Goal: Book appointment/travel/reservation

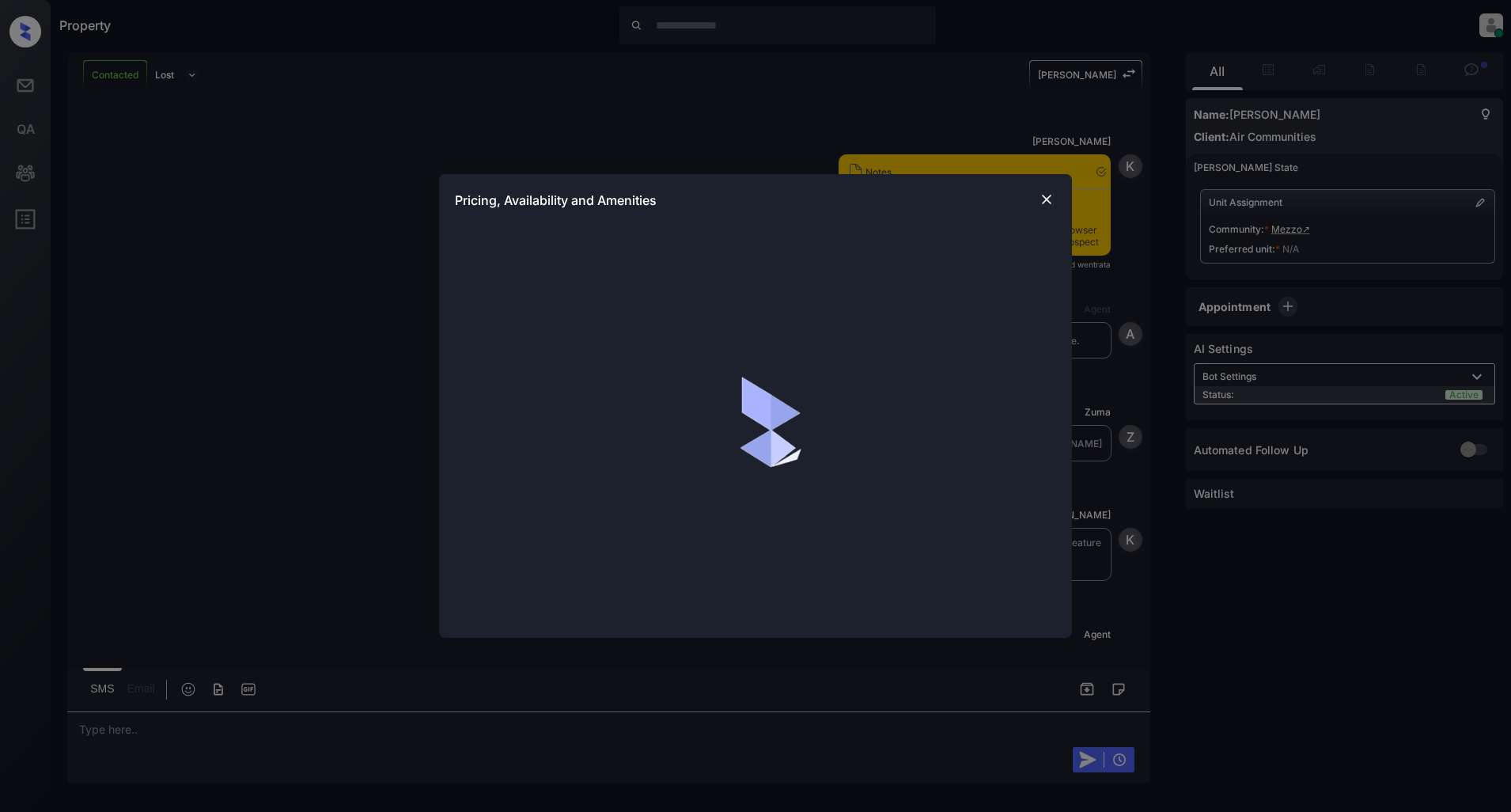
scroll to position [898, 0]
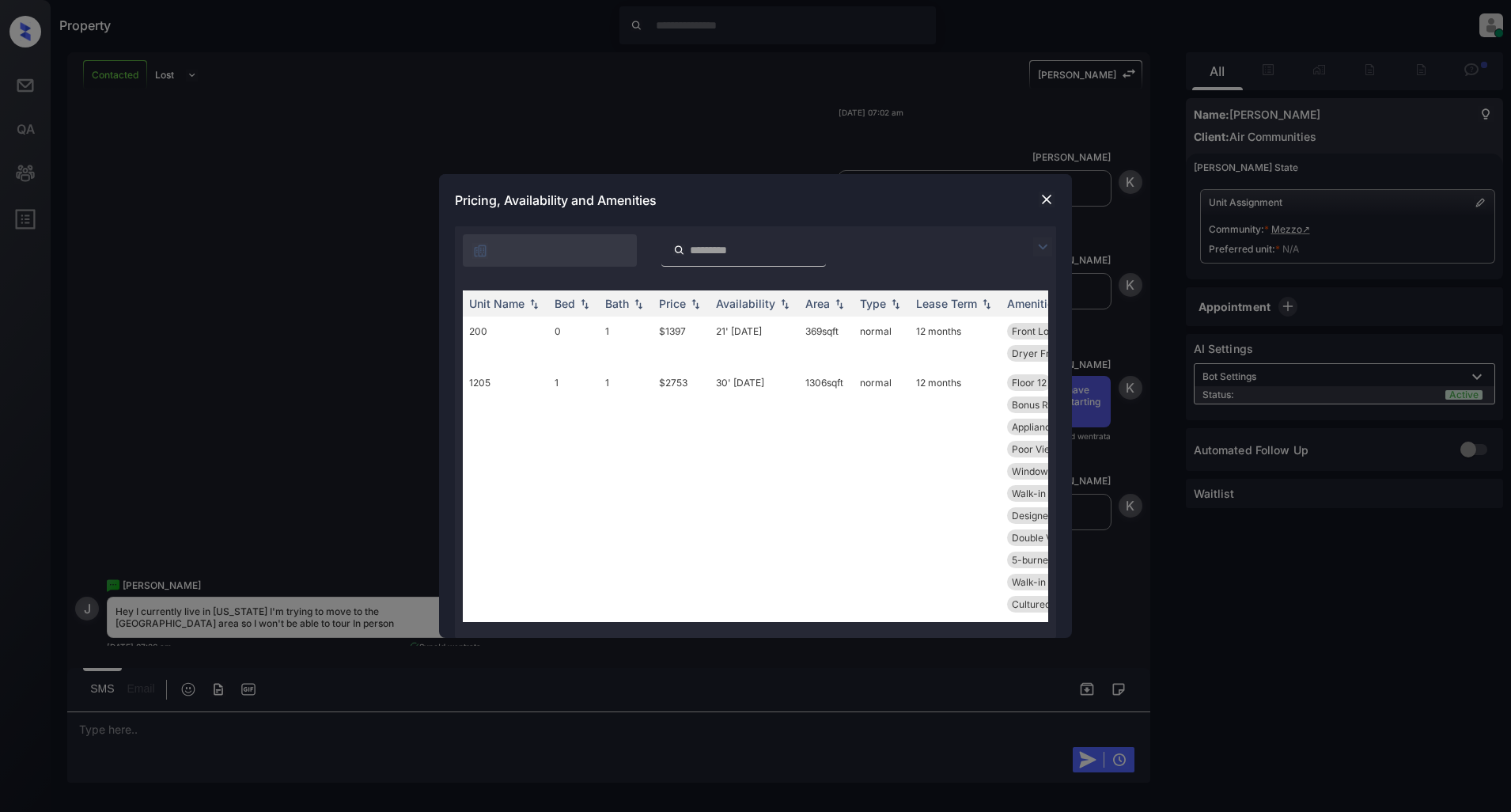
click at [1042, 251] on img at bounding box center [1043, 247] width 19 height 19
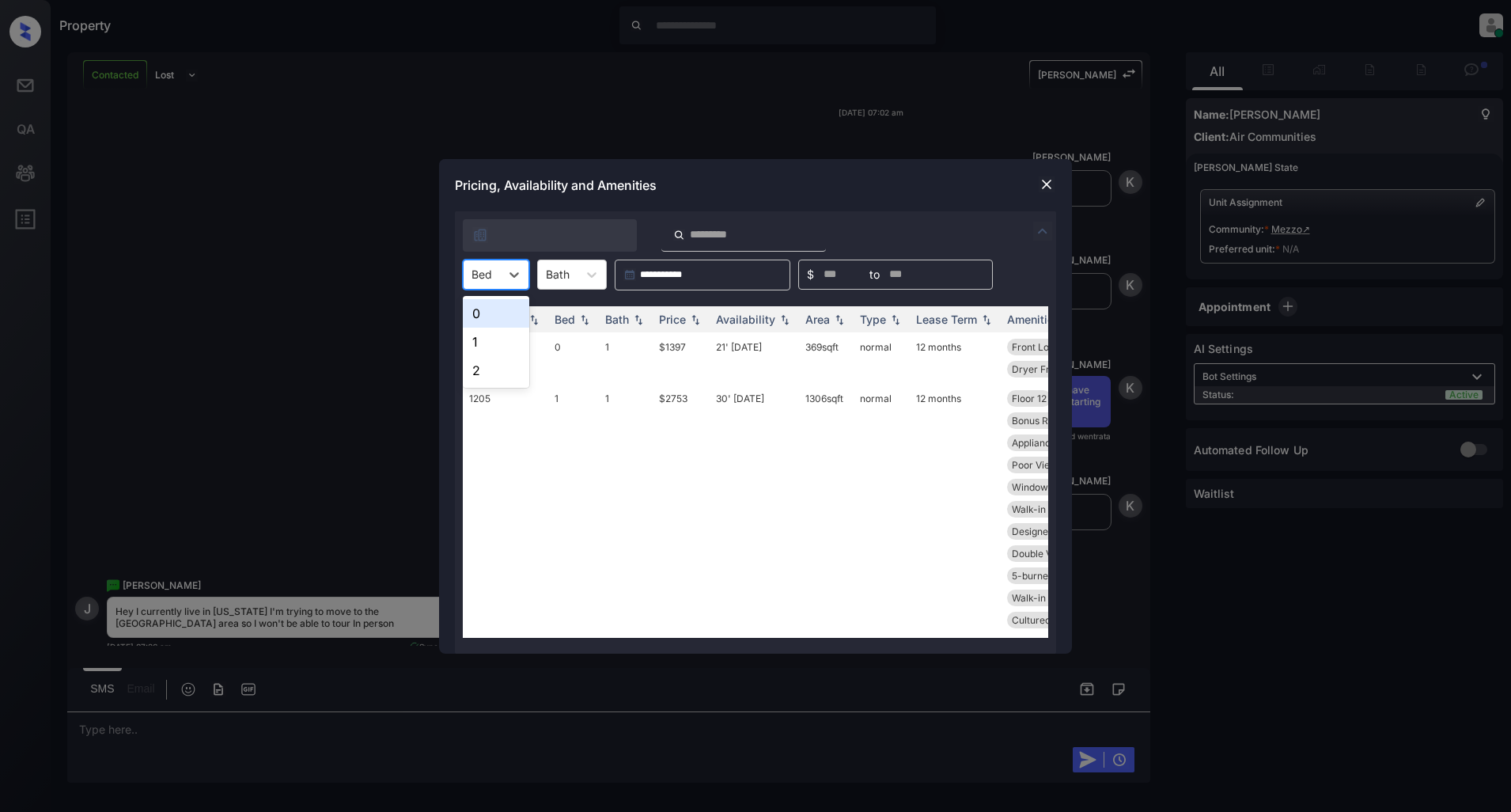
drag, startPoint x: 483, startPoint y: 273, endPoint x: 501, endPoint y: 314, distance: 44.8
click at [483, 274] on div at bounding box center [482, 274] width 20 height 17
click at [474, 366] on div "2" at bounding box center [496, 370] width 66 height 28
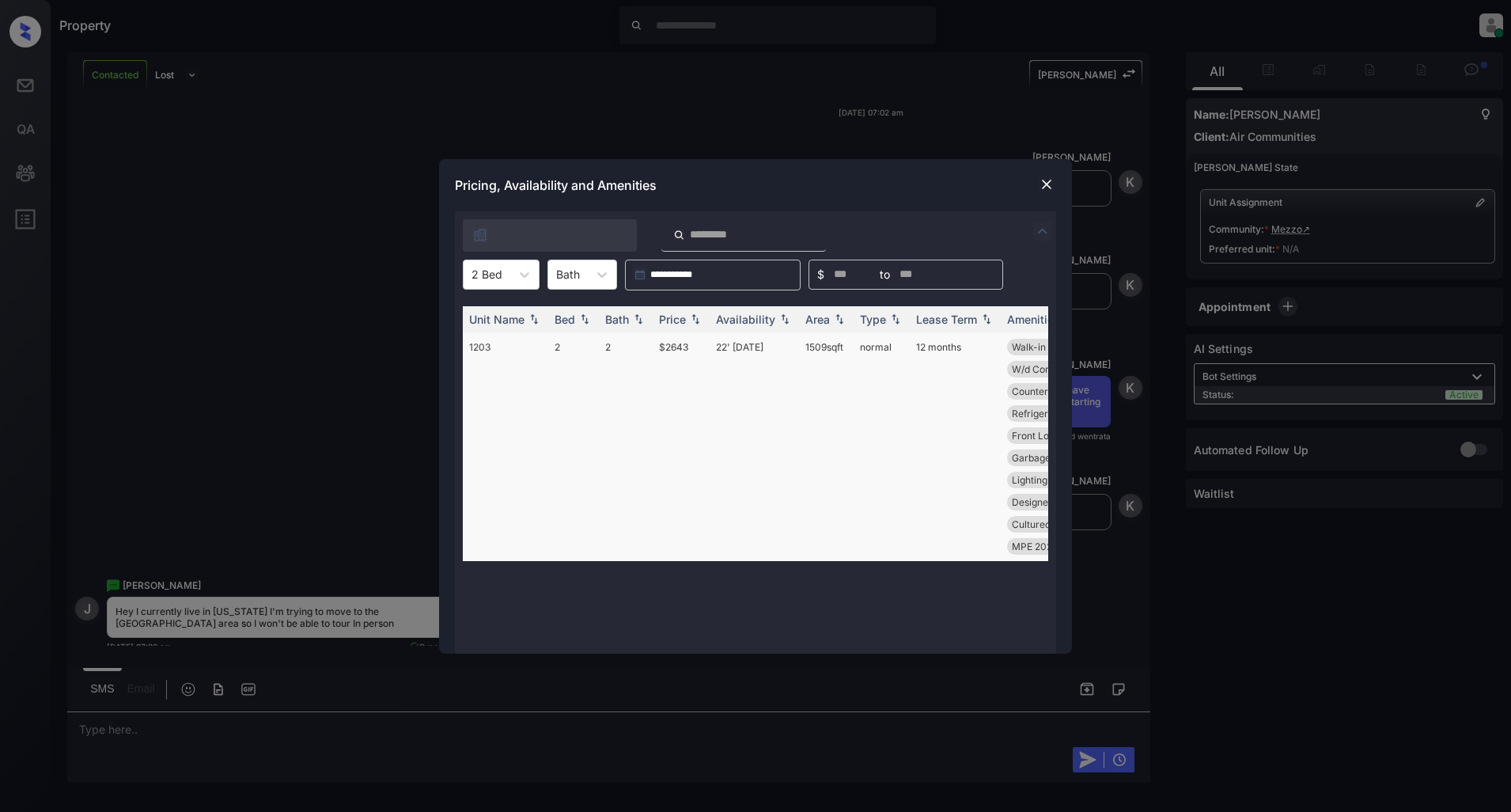
click at [675, 346] on td "$2643" at bounding box center [681, 446] width 57 height 229
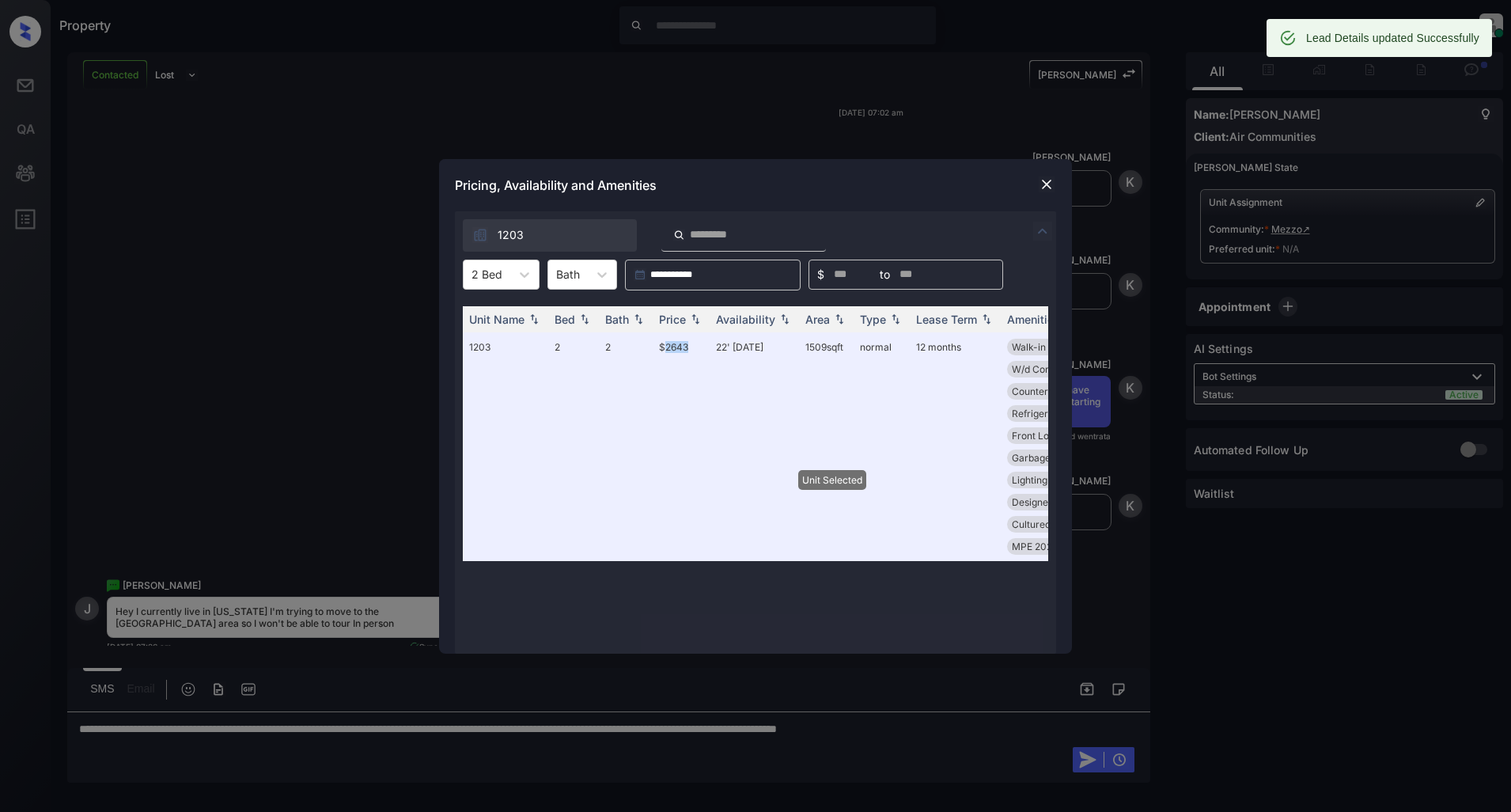
click at [1050, 183] on img at bounding box center [1047, 184] width 16 height 16
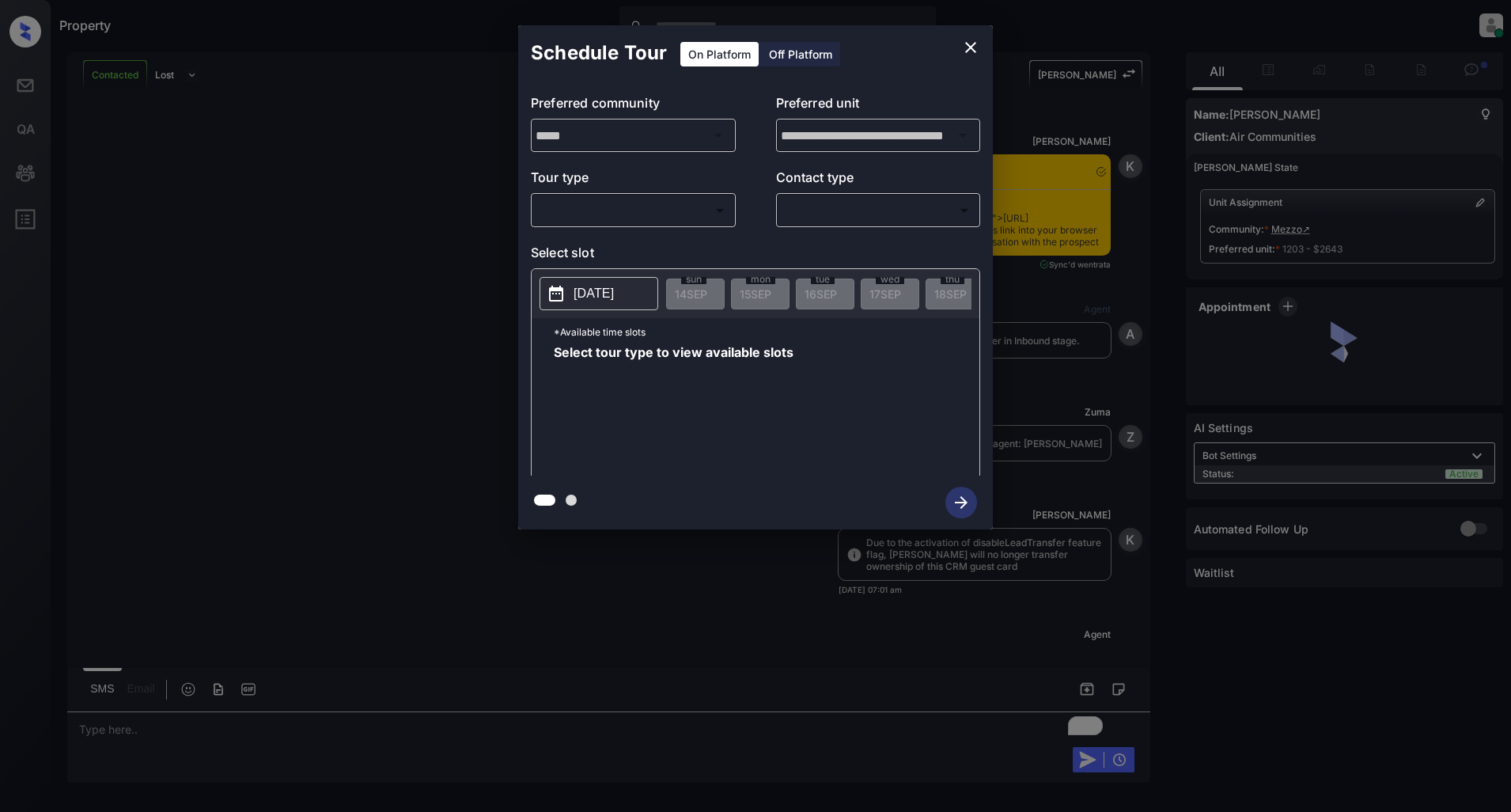
scroll to position [3375, 0]
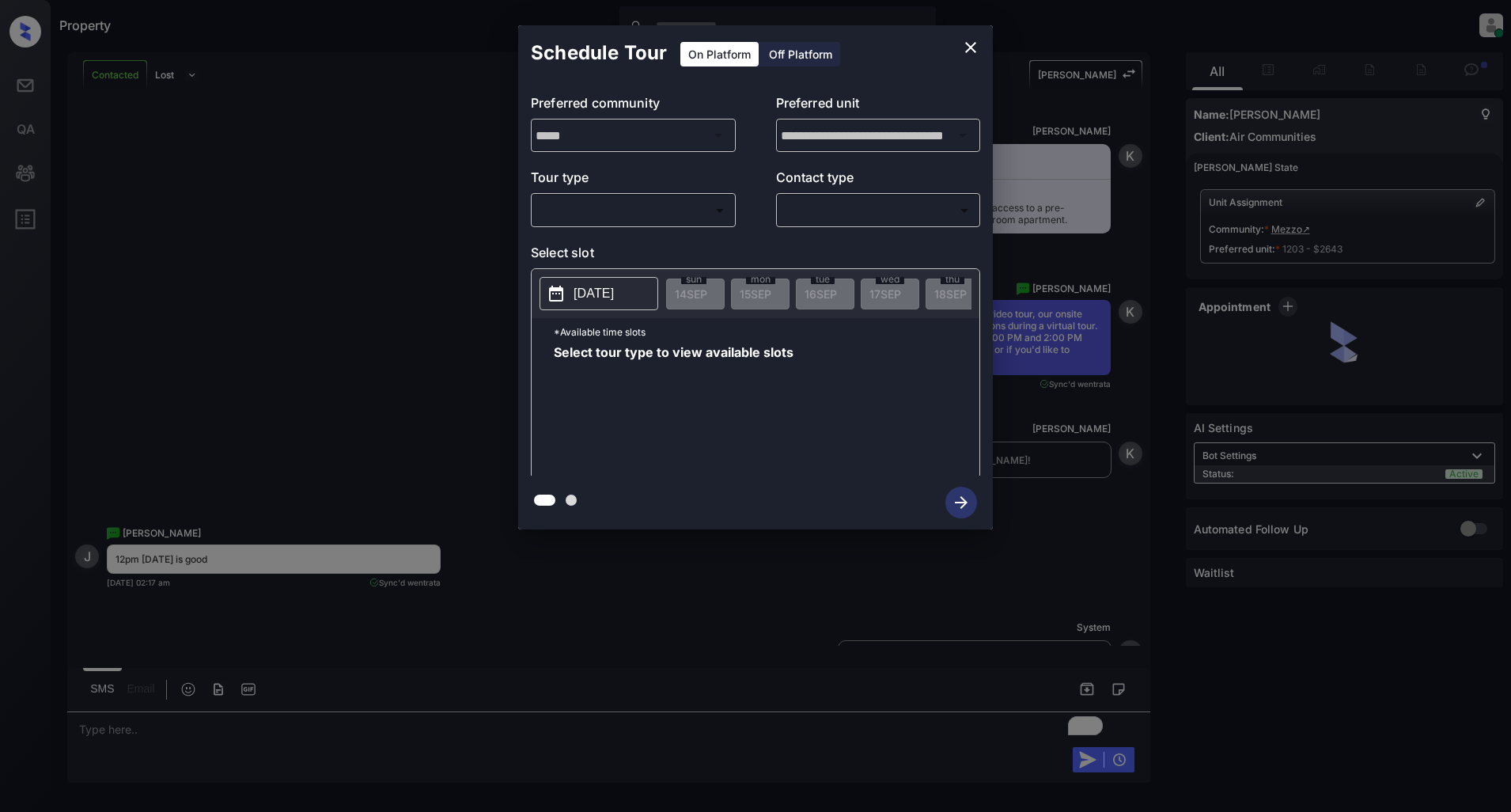
click at [620, 223] on div "​ ​" at bounding box center [633, 210] width 205 height 34
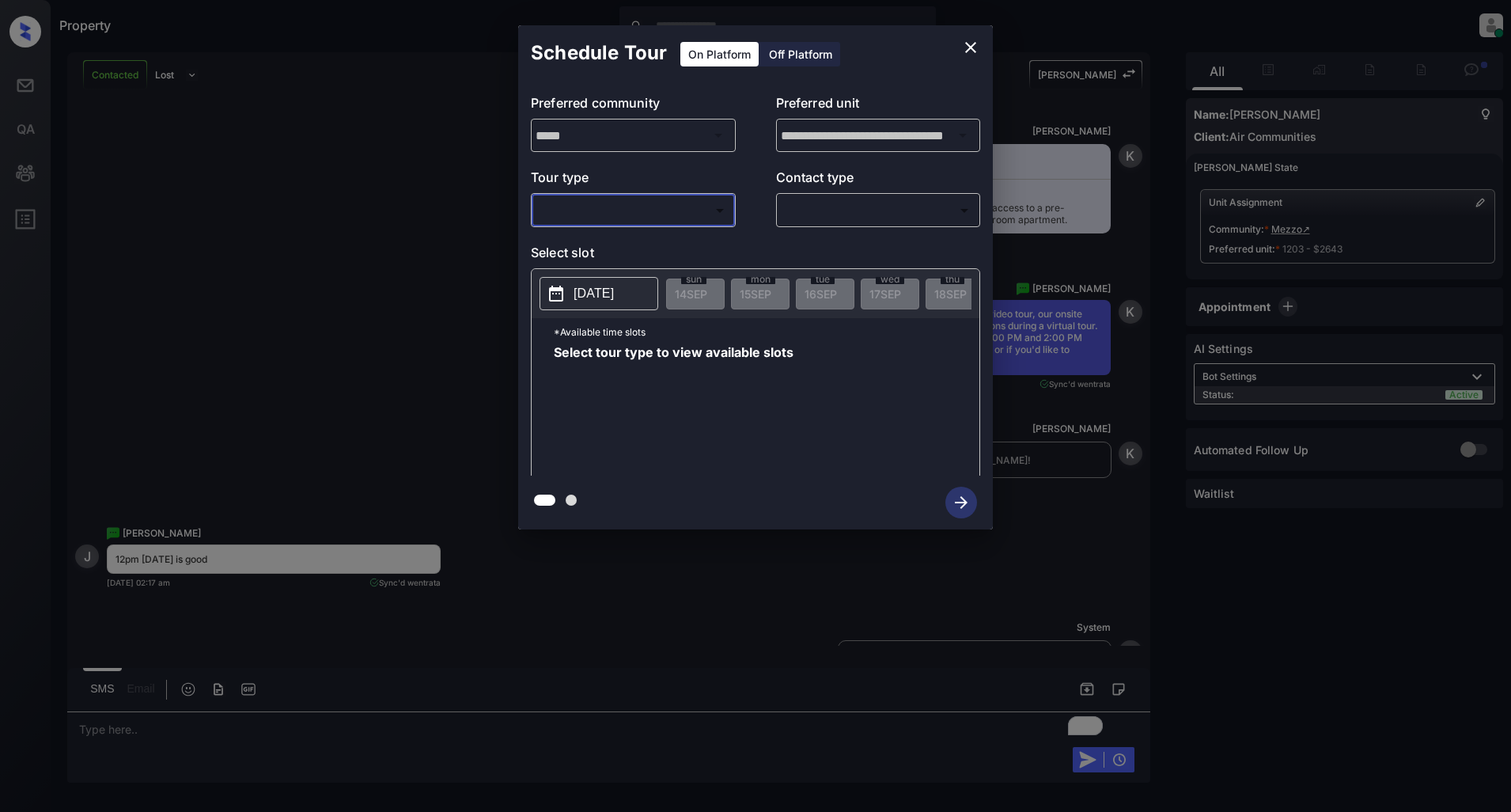
click at [575, 216] on body "Property [PERSON_NAME] Online Set yourself offline Set yourself on break Profil…" at bounding box center [756, 406] width 1511 height 812
click at [571, 266] on li "Virtual" at bounding box center [633, 274] width 195 height 28
type input "*******"
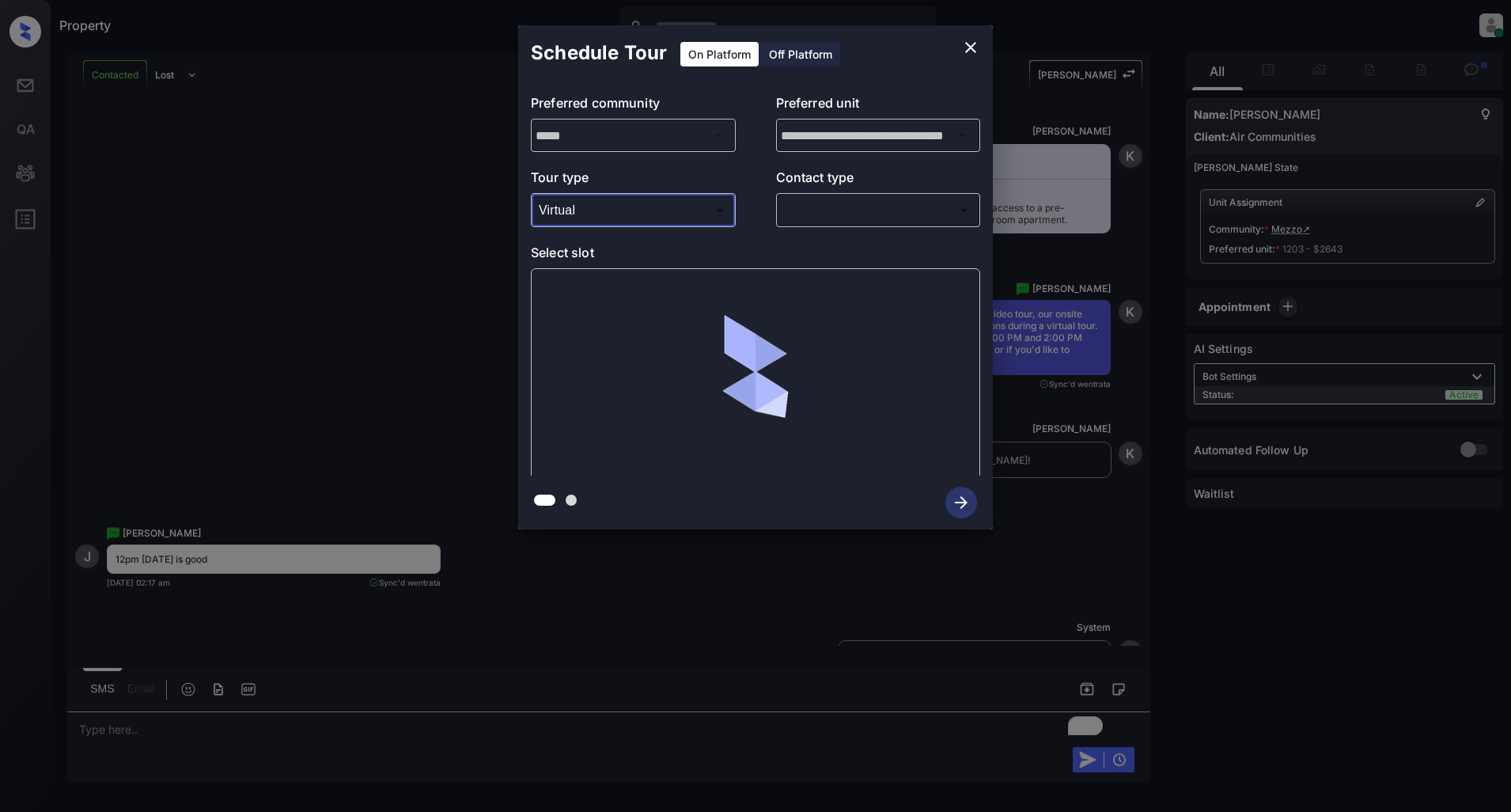
click at [874, 212] on body "Property [PERSON_NAME] Online Set yourself offline Set yourself on break Profil…" at bounding box center [756, 406] width 1511 height 812
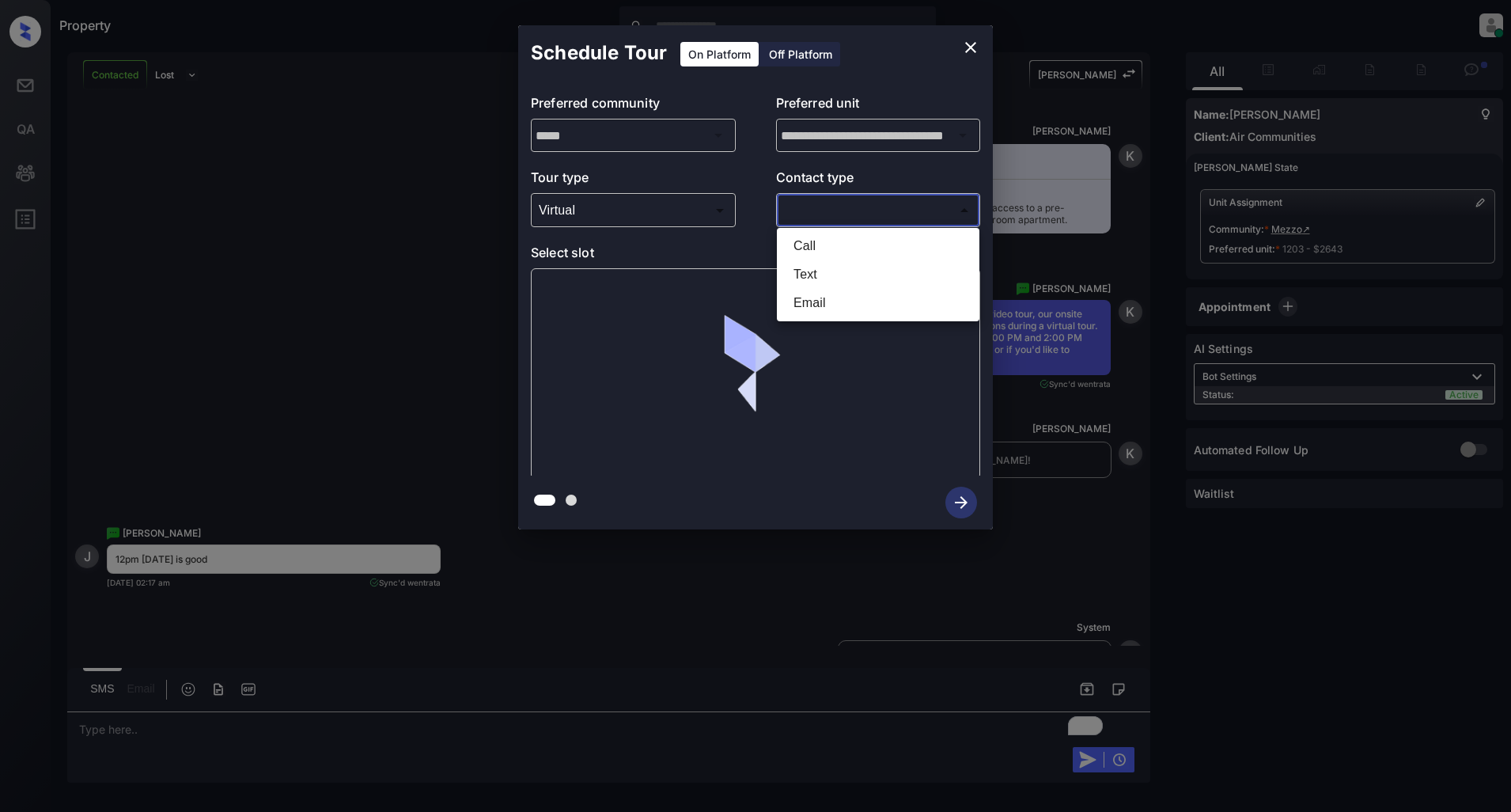
click at [797, 276] on li "Text" at bounding box center [878, 274] width 195 height 28
type input "****"
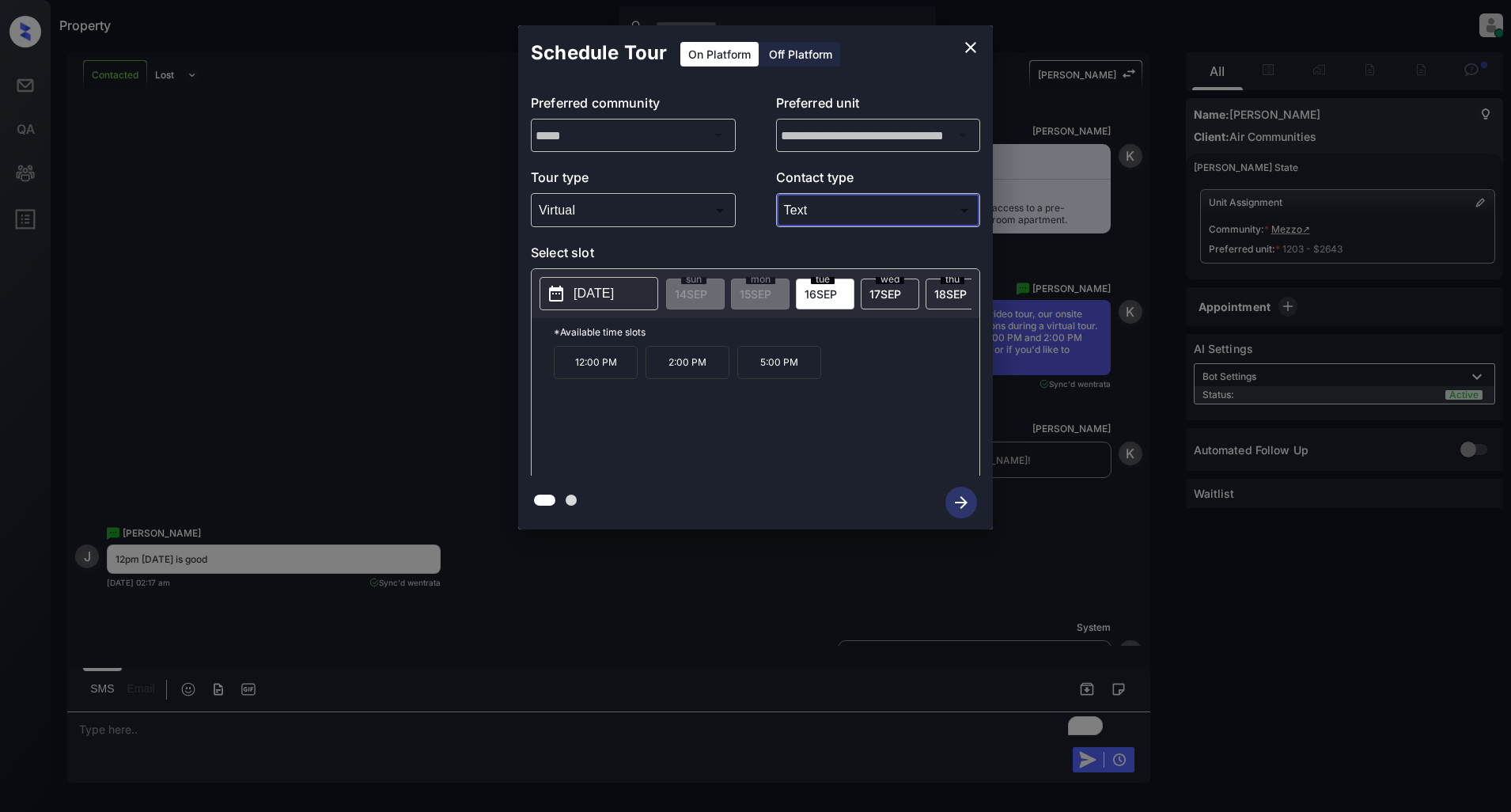
click at [594, 376] on p "12:00 PM" at bounding box center [596, 362] width 84 height 33
click at [960, 505] on icon "button" at bounding box center [961, 502] width 32 height 32
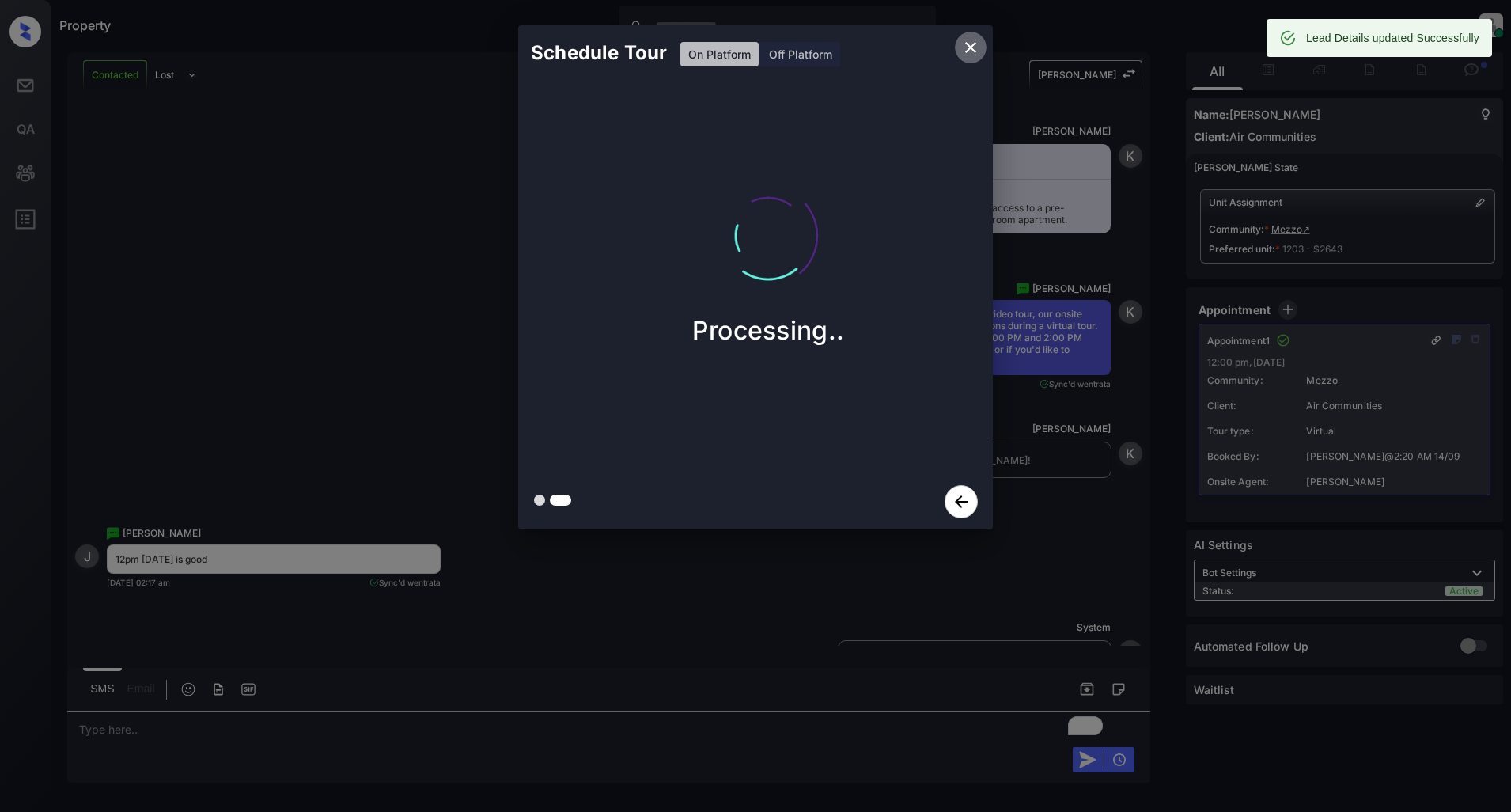
click at [971, 50] on icon "close" at bounding box center [971, 48] width 19 height 19
